Goal: Check status: Check status

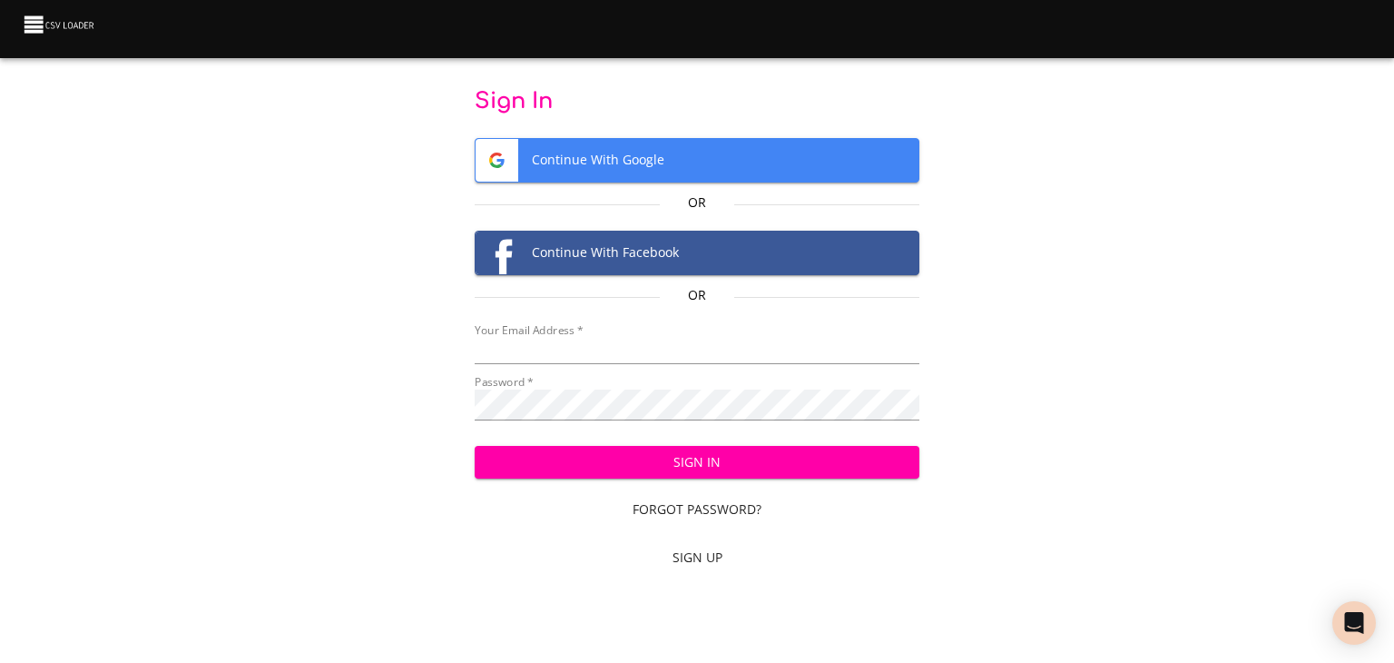
type input "[EMAIL_ADDRESS][DOMAIN_NAME]"
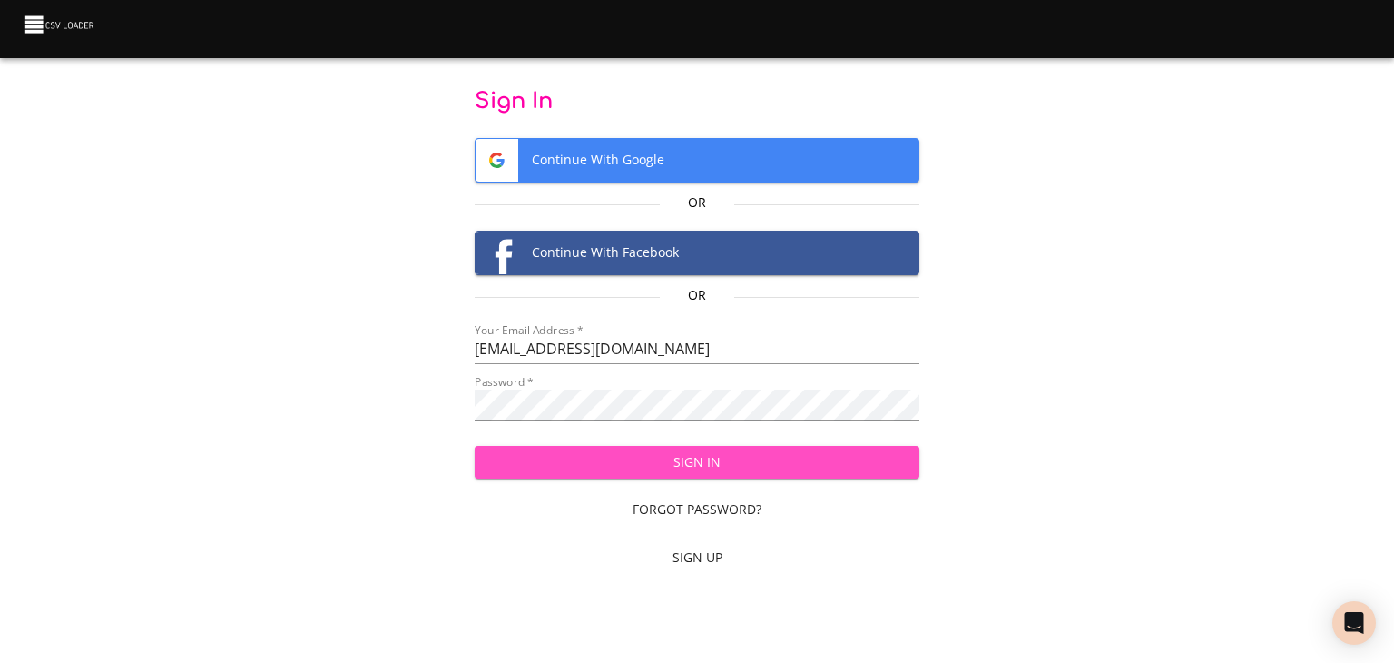
click at [539, 474] on span "Sign In" at bounding box center [697, 462] width 417 height 23
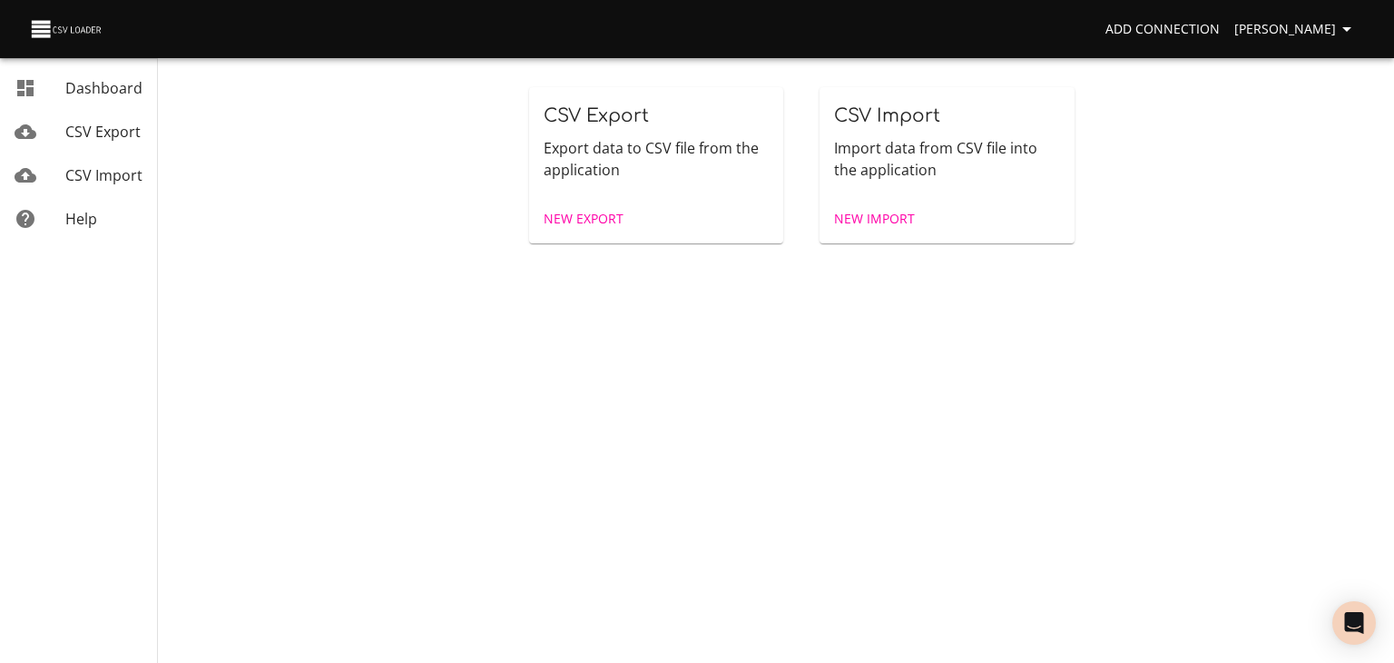
click at [131, 170] on link "CSV Import" at bounding box center [78, 175] width 157 height 44
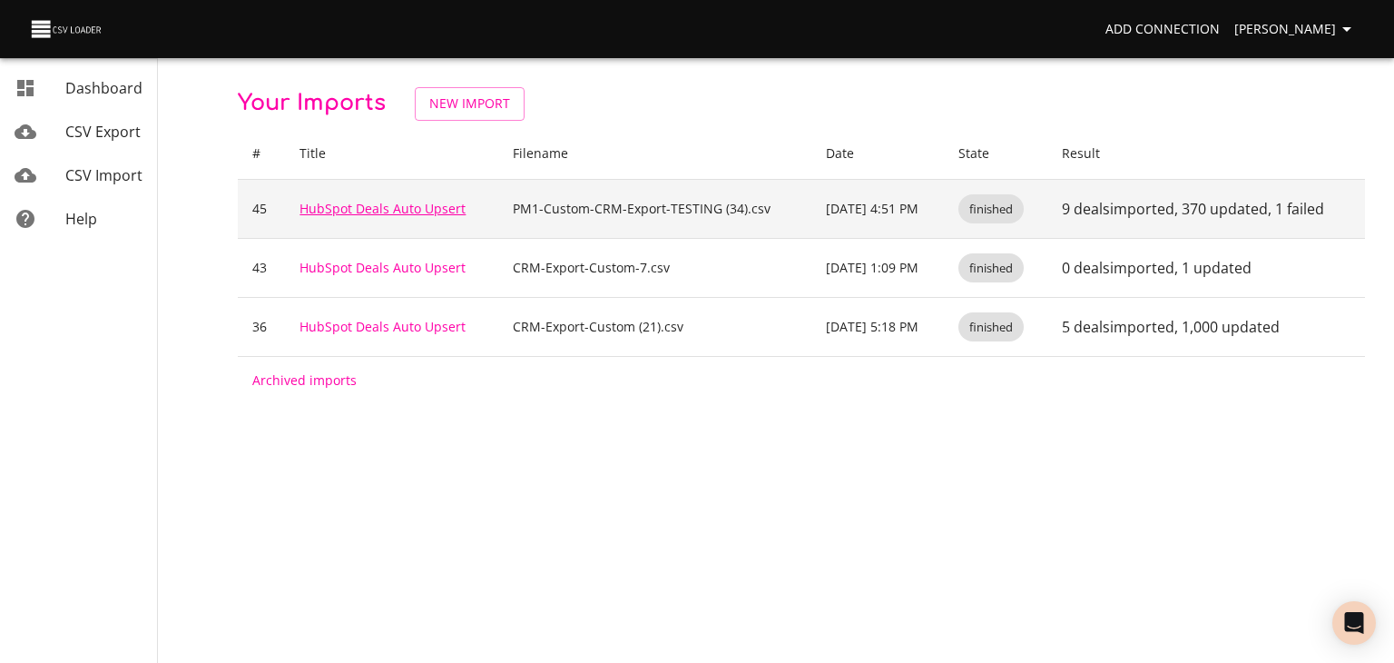
click at [371, 217] on link "HubSpot Deals Auto Upsert" at bounding box center [383, 208] width 166 height 17
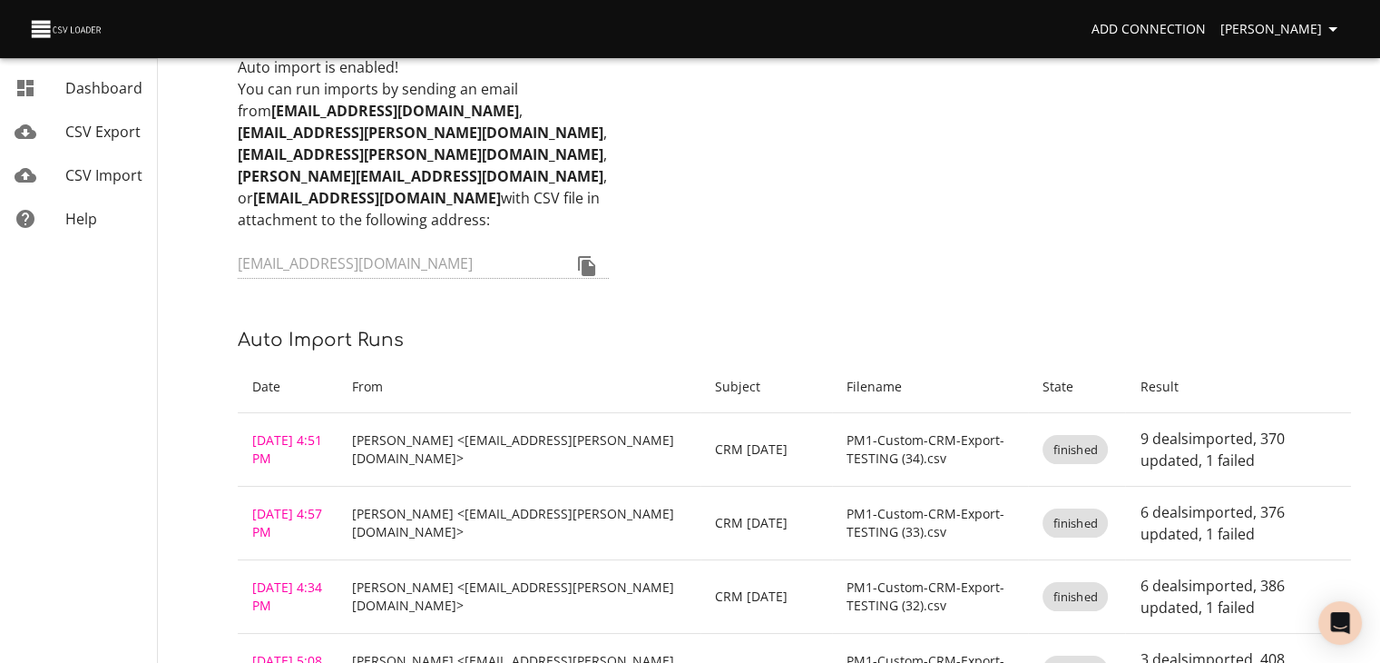
scroll to position [272, 0]
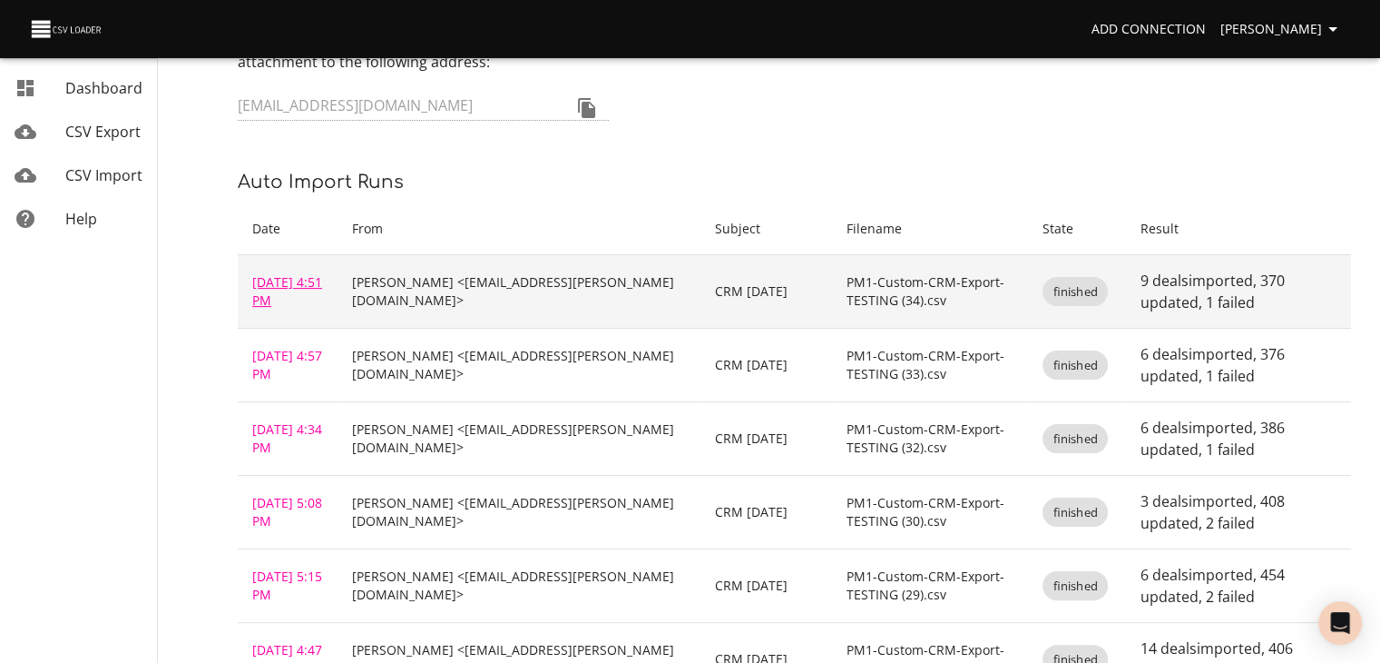
click at [275, 309] on link "[DATE] 4:51 PM" at bounding box center [287, 290] width 70 height 35
